Goal: Download file/media

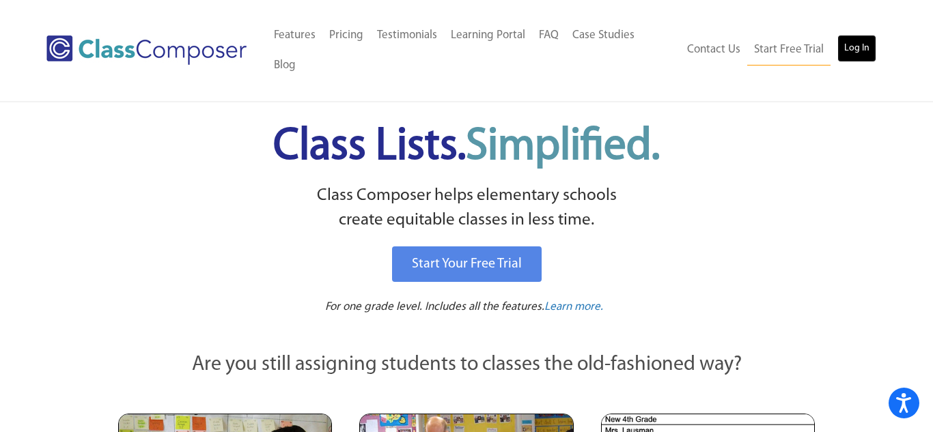
click at [849, 35] on link "Log In" at bounding box center [857, 48] width 39 height 27
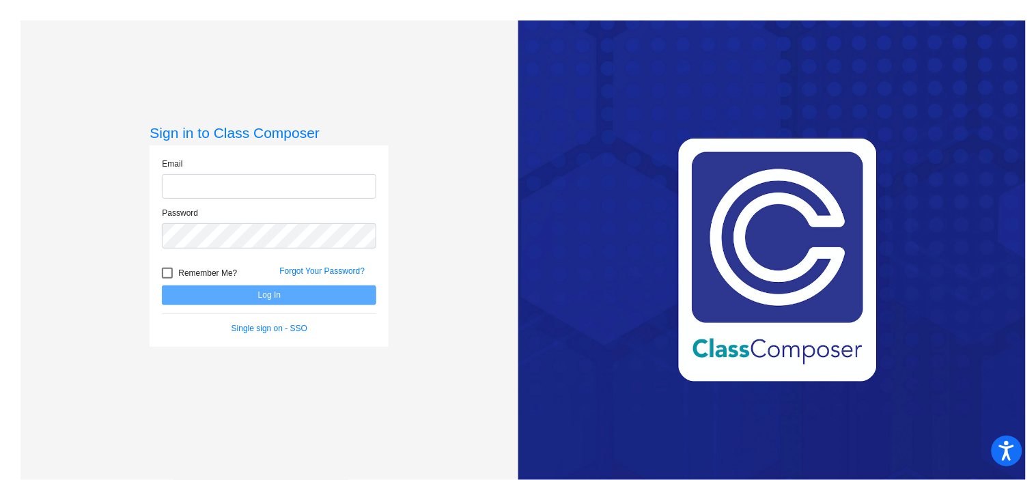
type input "[EMAIL_ADDRESS][PERSON_NAME][DOMAIN_NAME]"
click at [252, 296] on button "Log In" at bounding box center [269, 296] width 215 height 20
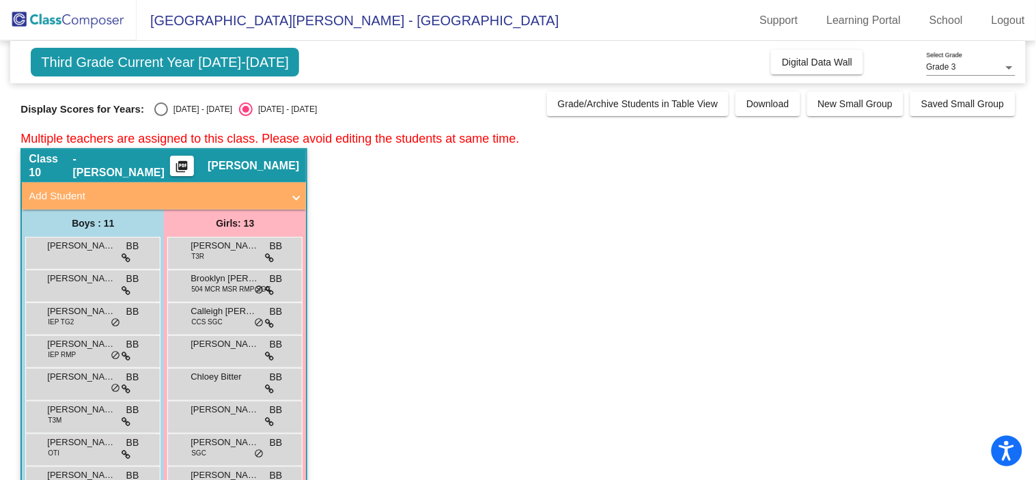
click at [156, 108] on div "Select an option" at bounding box center [161, 109] width 14 height 14
click at [161, 116] on input "[DATE] - [DATE]" at bounding box center [161, 116] width 1 height 1
radio input "true"
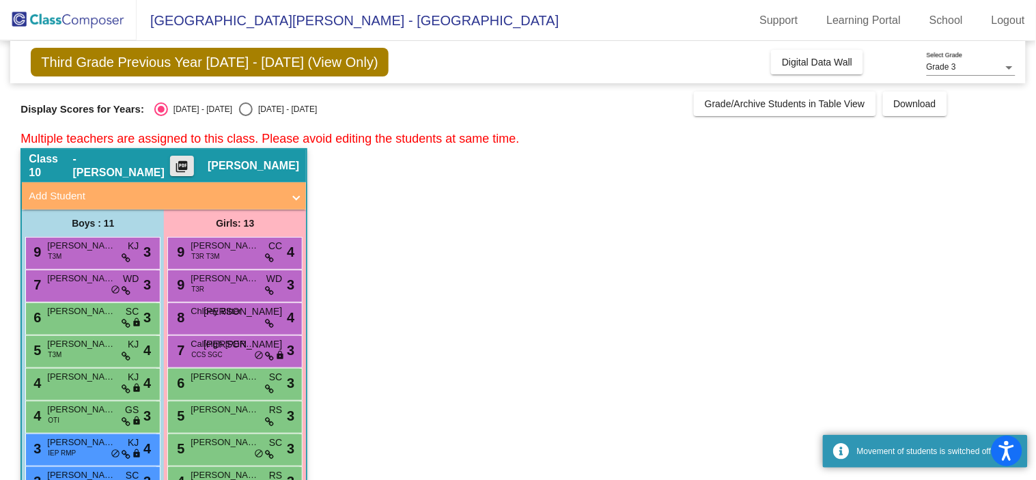
click at [191, 165] on mat-icon "picture_as_pdf" at bounding box center [182, 169] width 16 height 19
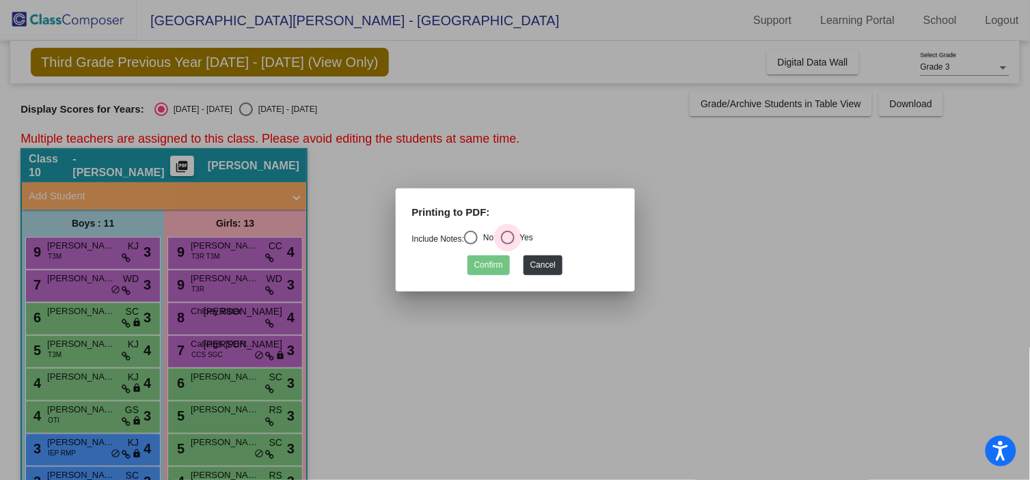
click at [514, 240] on div "Select an option" at bounding box center [508, 238] width 14 height 14
click at [508, 245] on input "Yes" at bounding box center [507, 245] width 1 height 1
radio input "true"
click at [494, 261] on button "Confirm" at bounding box center [488, 266] width 42 height 20
